Goal: Task Accomplishment & Management: Manage account settings

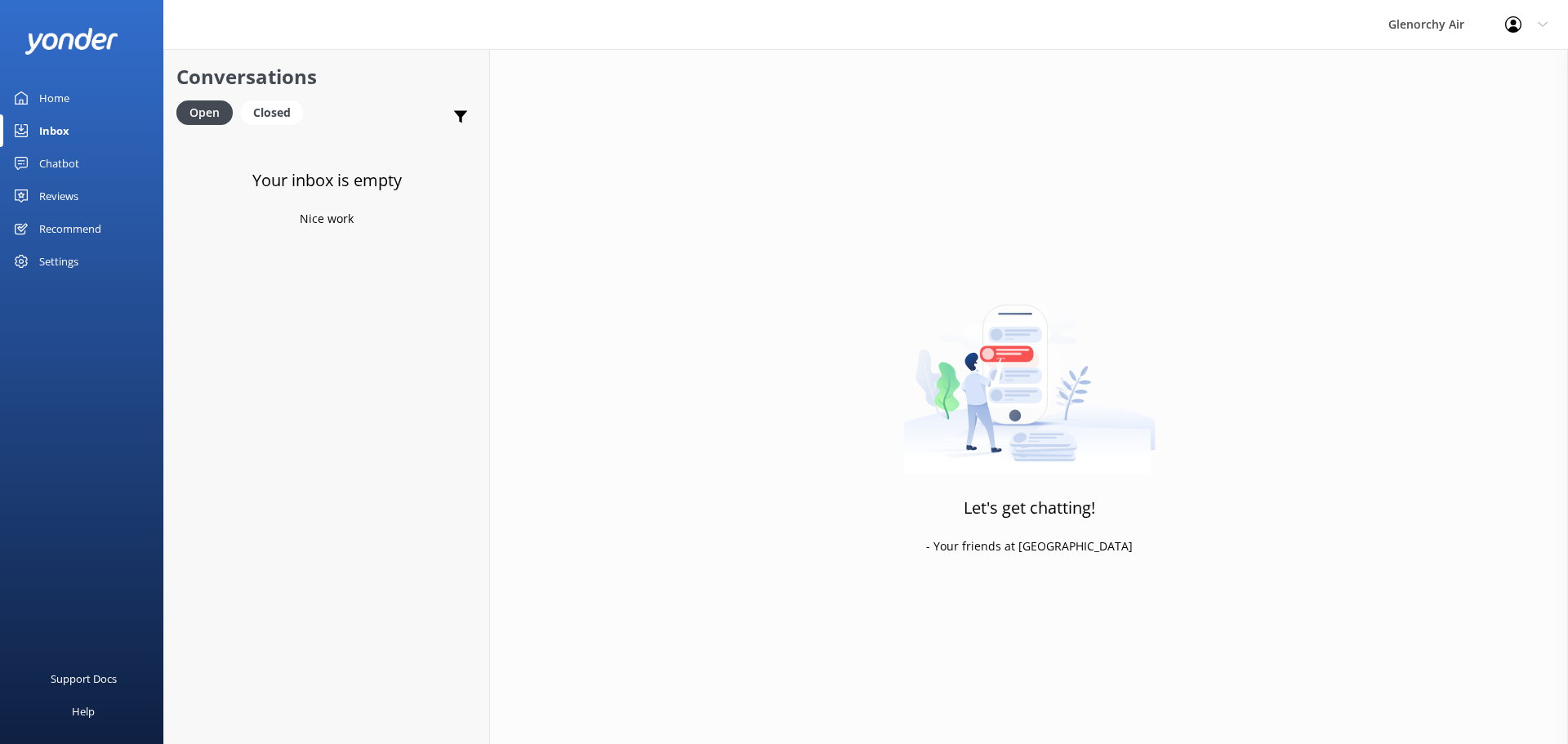
drag, startPoint x: 0, startPoint y: 0, endPoint x: 52, endPoint y: 125, distance: 135.4
click at [52, 125] on div "Inbox" at bounding box center [53, 131] width 30 height 32
click at [263, 123] on div "Closed" at bounding box center [272, 112] width 62 height 24
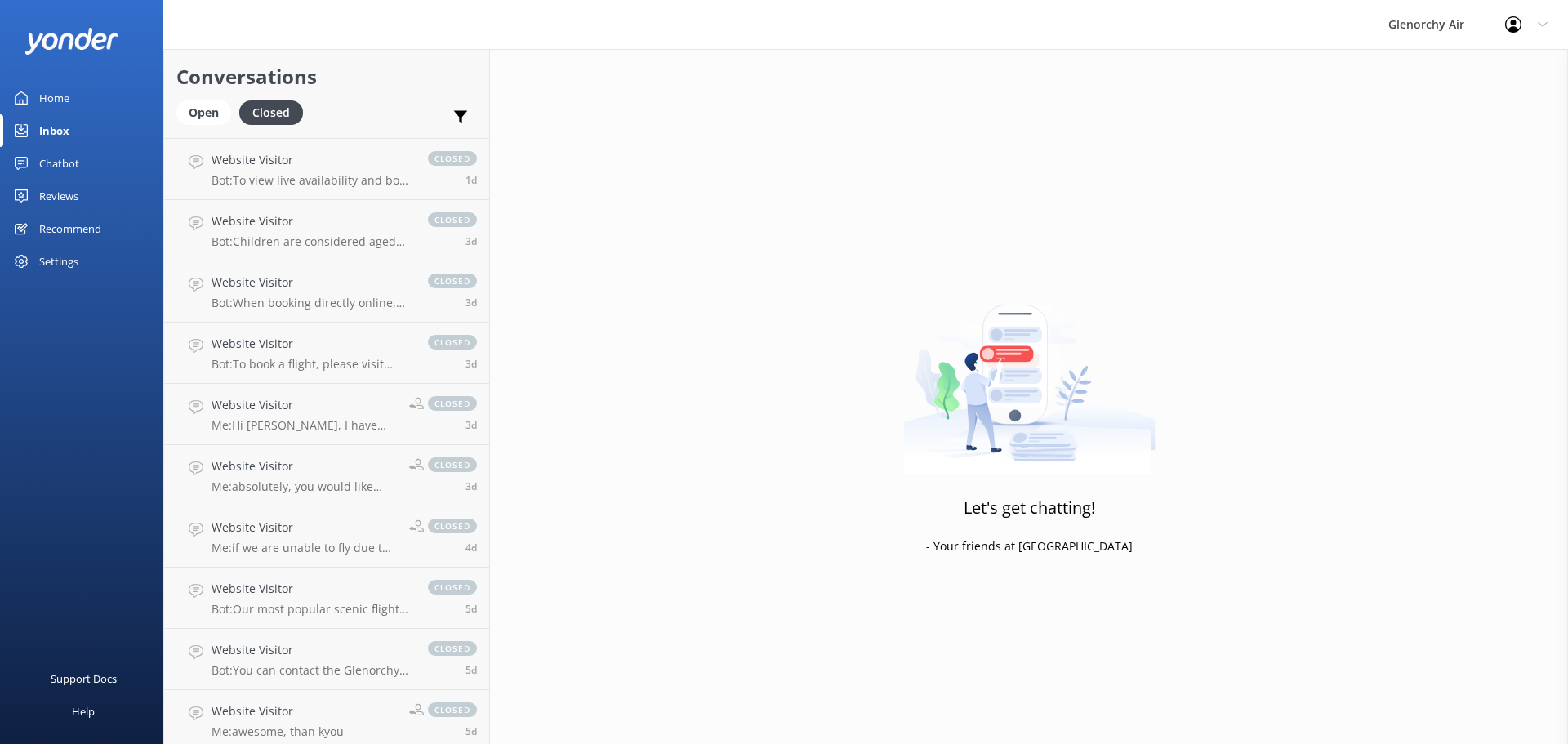
scroll to position [326, 0]
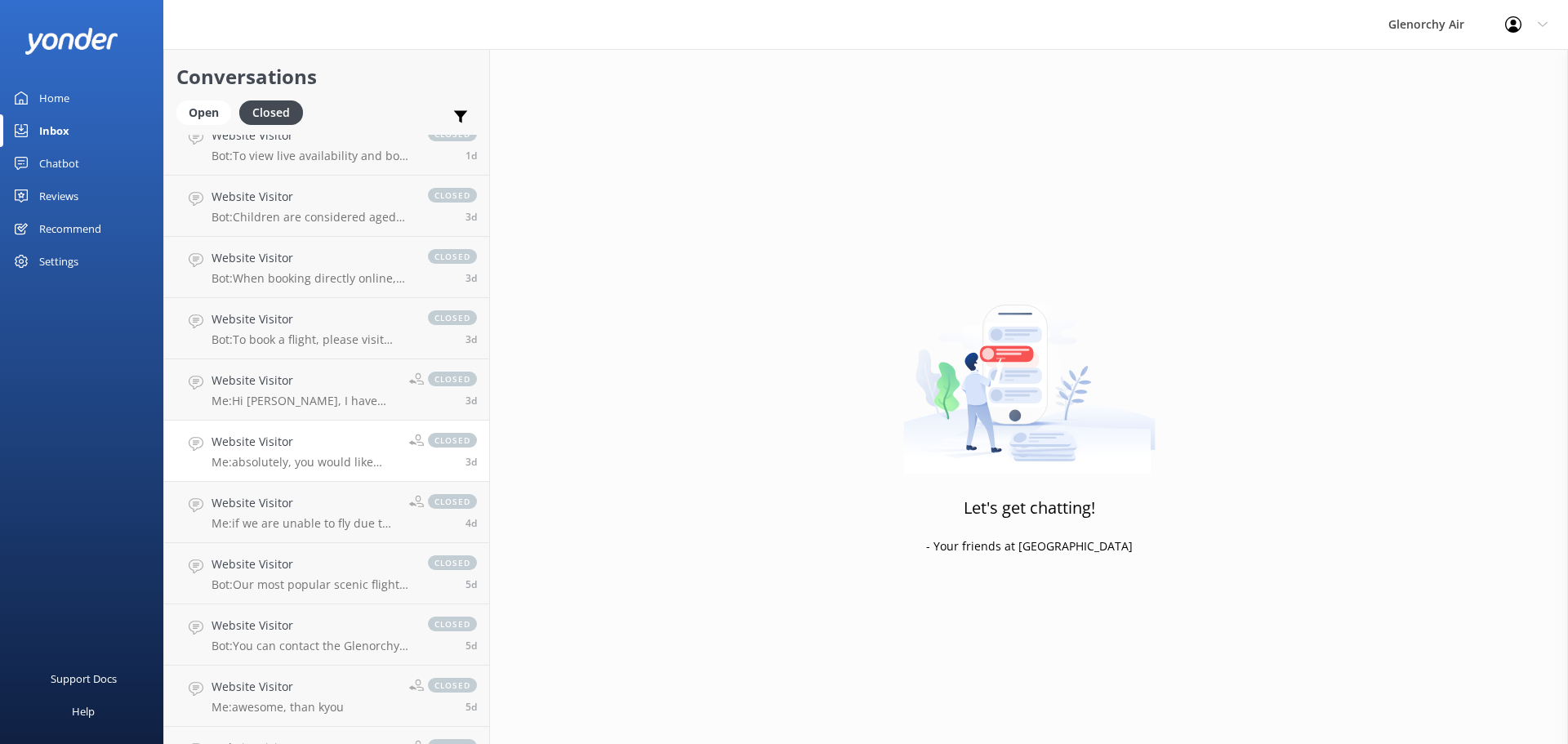
click at [319, 448] on h4 "Website Visitor" at bounding box center [304, 442] width 186 height 18
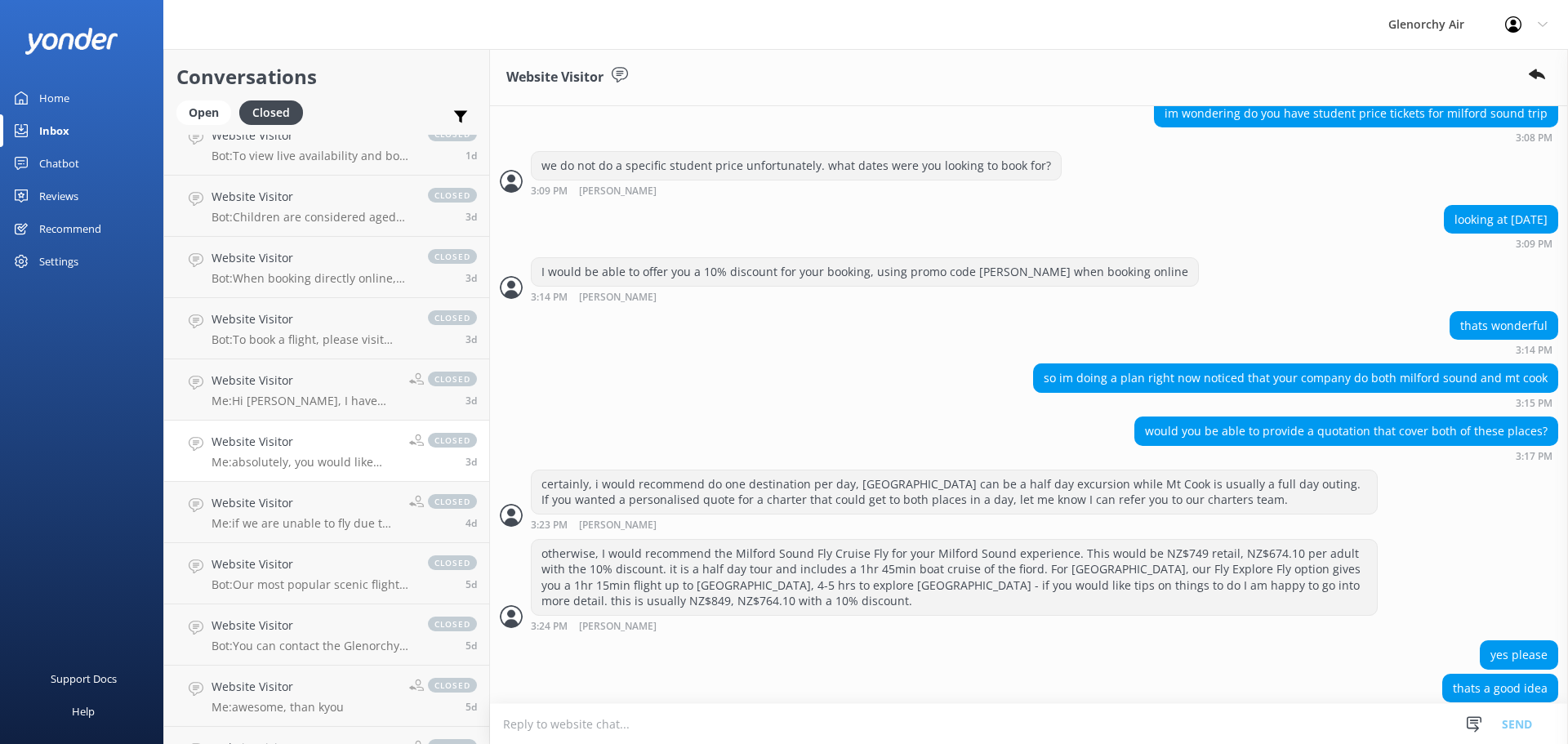
scroll to position [572, 0]
